Goal: Task Accomplishment & Management: Complete application form

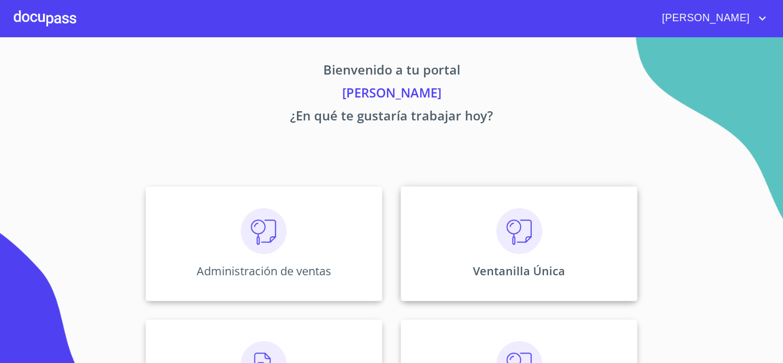
click at [477, 260] on div "Ventanilla Única" at bounding box center [519, 243] width 237 height 115
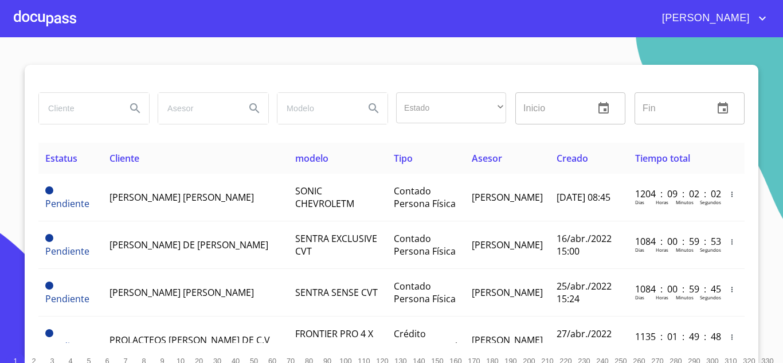
click at [39, 119] on input "search" at bounding box center [78, 108] width 78 height 31
type input "TIP AUTO"
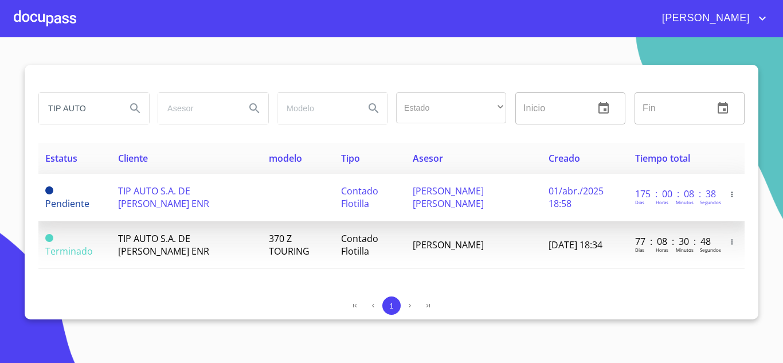
click at [140, 190] on span "TIP AUTO S.A. DE [PERSON_NAME] ENR" at bounding box center [163, 197] width 91 height 25
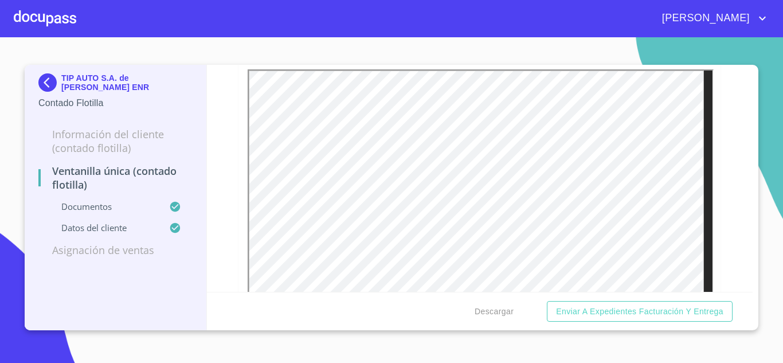
scroll to position [459, 0]
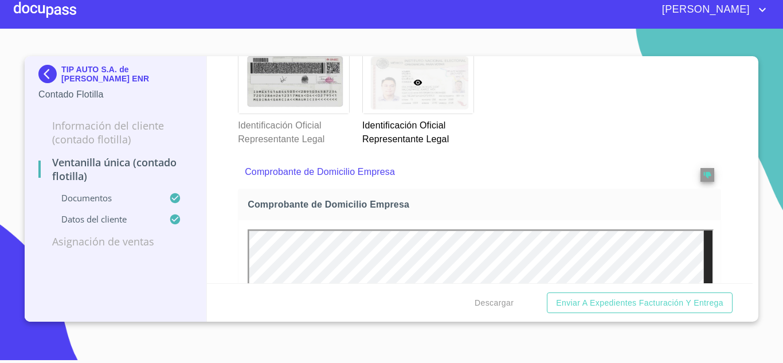
scroll to position [259, 0]
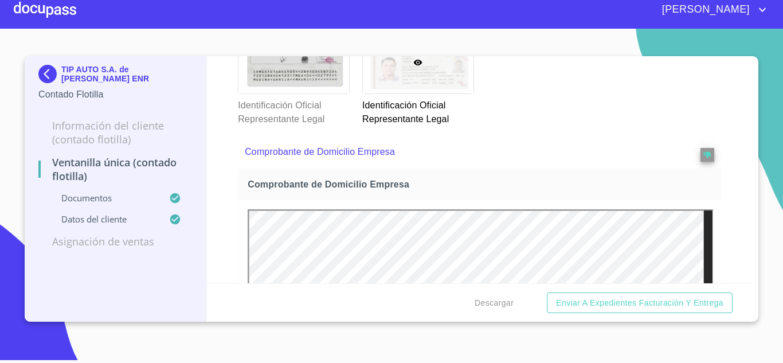
click at [48, 79] on img at bounding box center [49, 74] width 23 height 18
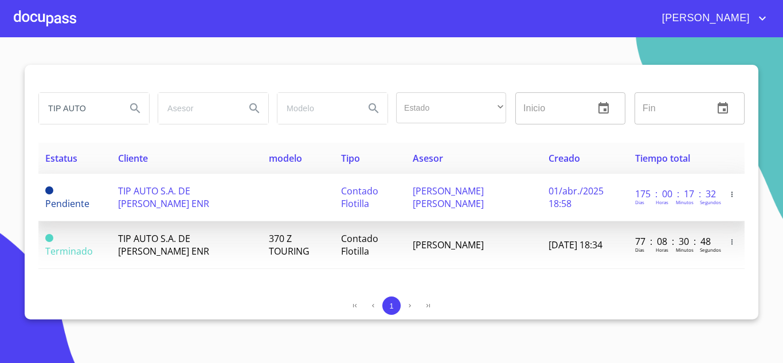
click at [139, 187] on span "TIP AUTO S.A. DE [PERSON_NAME] ENR" at bounding box center [163, 197] width 91 height 25
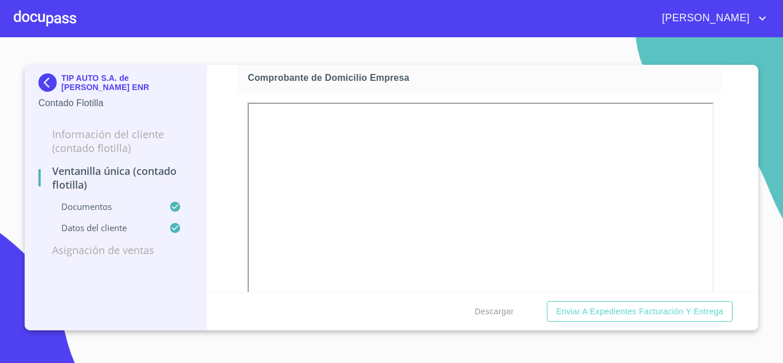
scroll to position [459, 0]
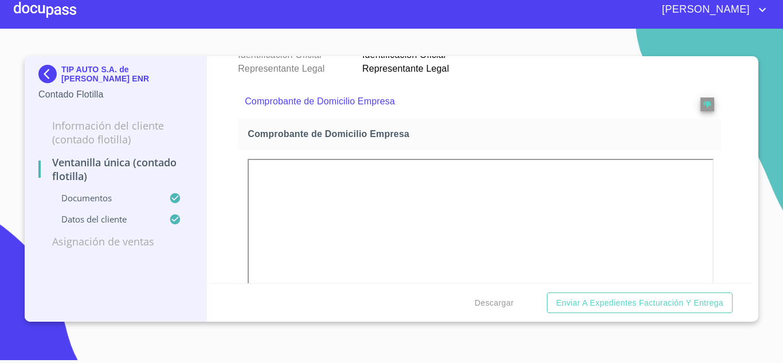
scroll to position [252, 0]
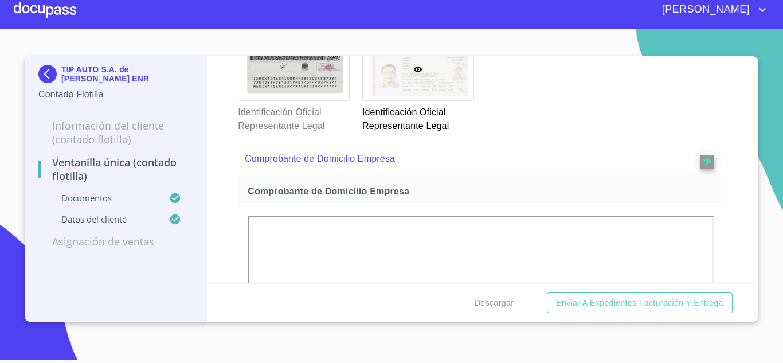
click at [52, 70] on img at bounding box center [49, 74] width 23 height 18
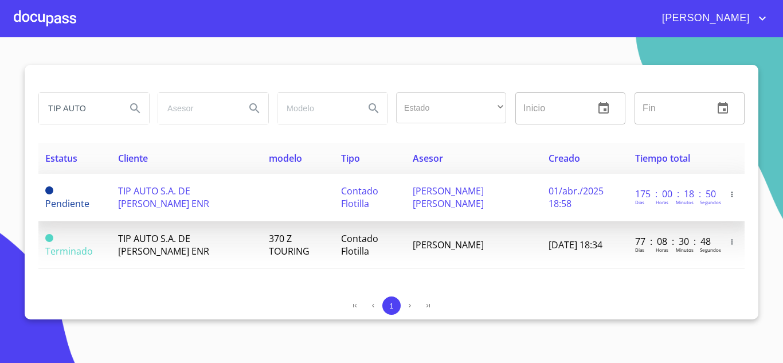
click at [152, 200] on span "TIP AUTO S.A. DE [PERSON_NAME] ENR" at bounding box center [163, 197] width 91 height 25
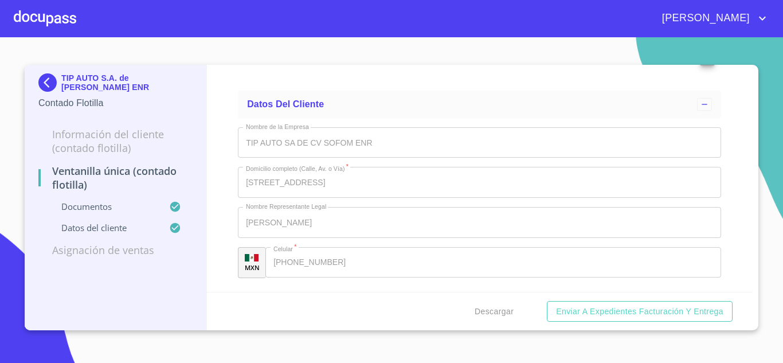
scroll to position [2787, 0]
click at [53, 78] on img at bounding box center [49, 82] width 23 height 18
